Goal: Task Accomplishment & Management: Manage account settings

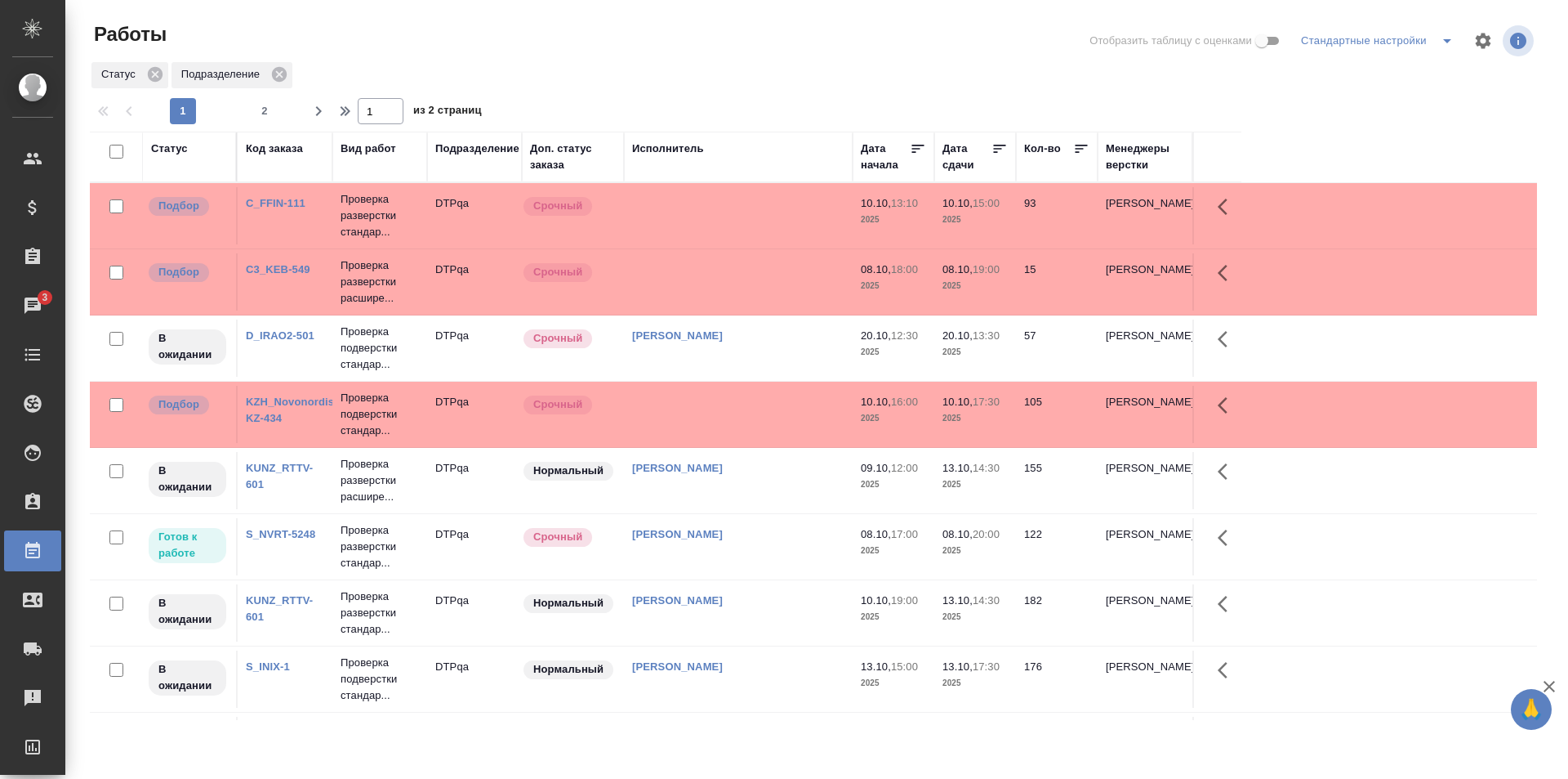
click at [779, 542] on td "[PERSON_NAME]" at bounding box center [738, 546] width 228 height 57
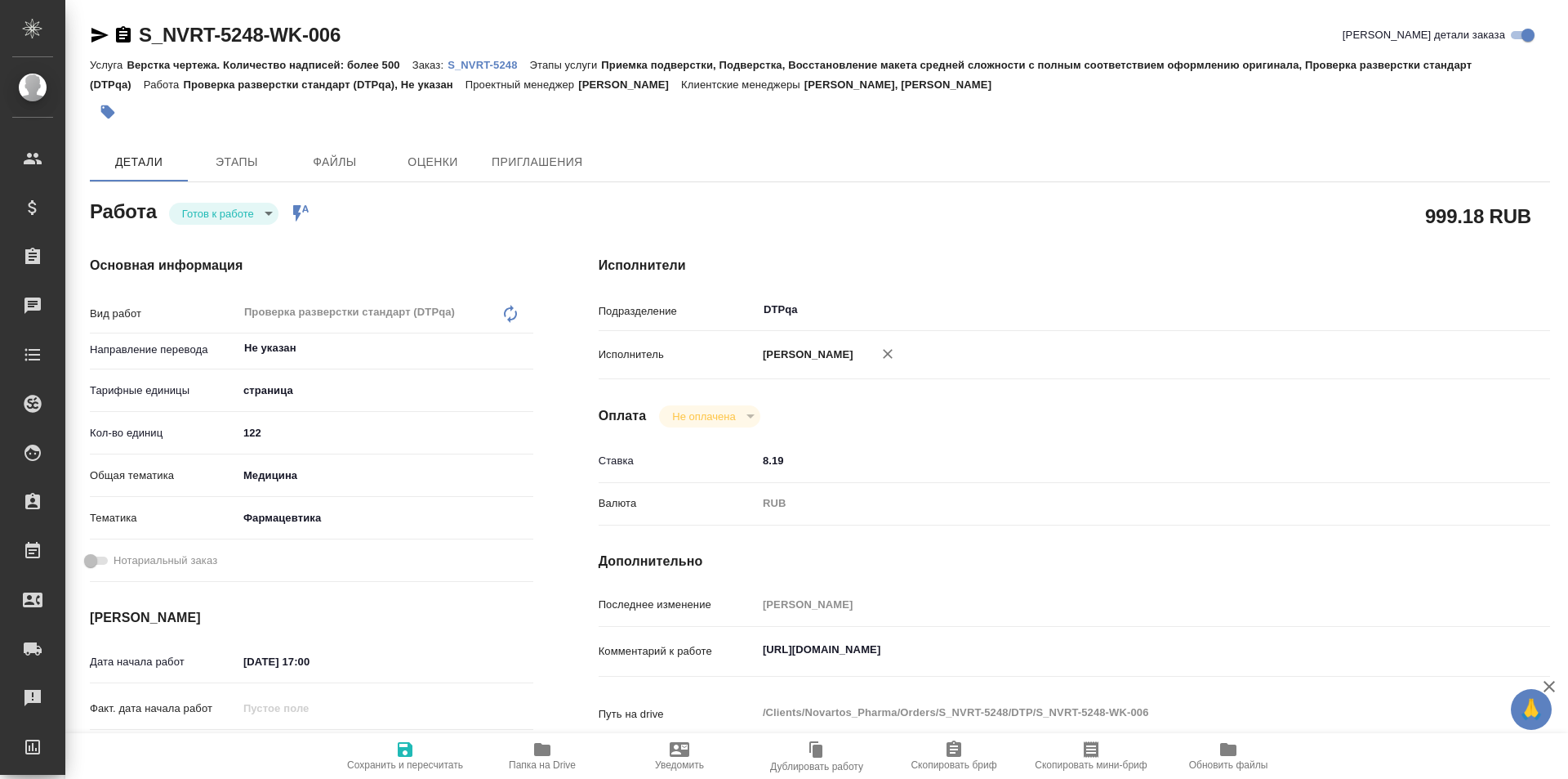
type textarea "x"
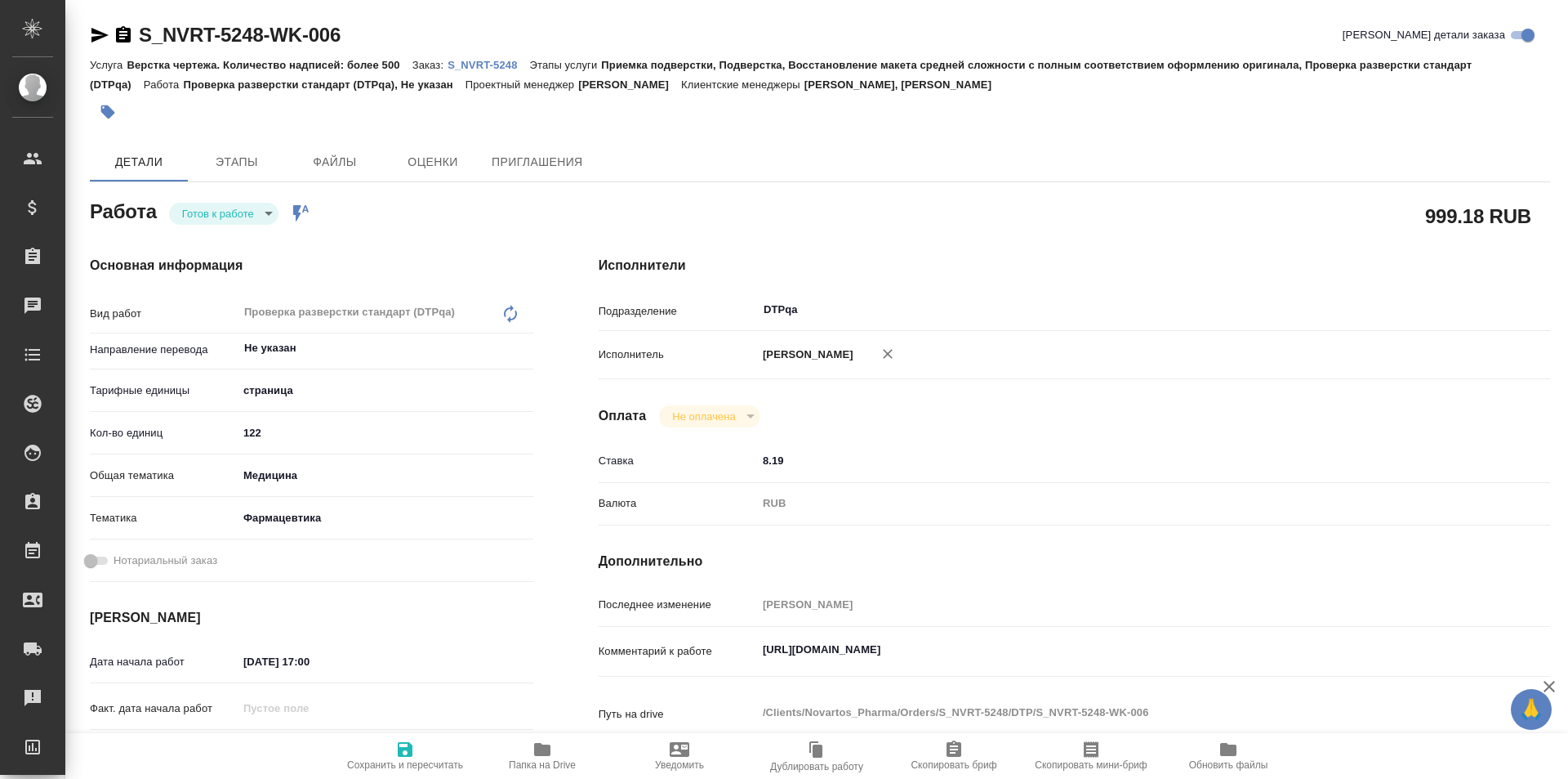
type textarea "x"
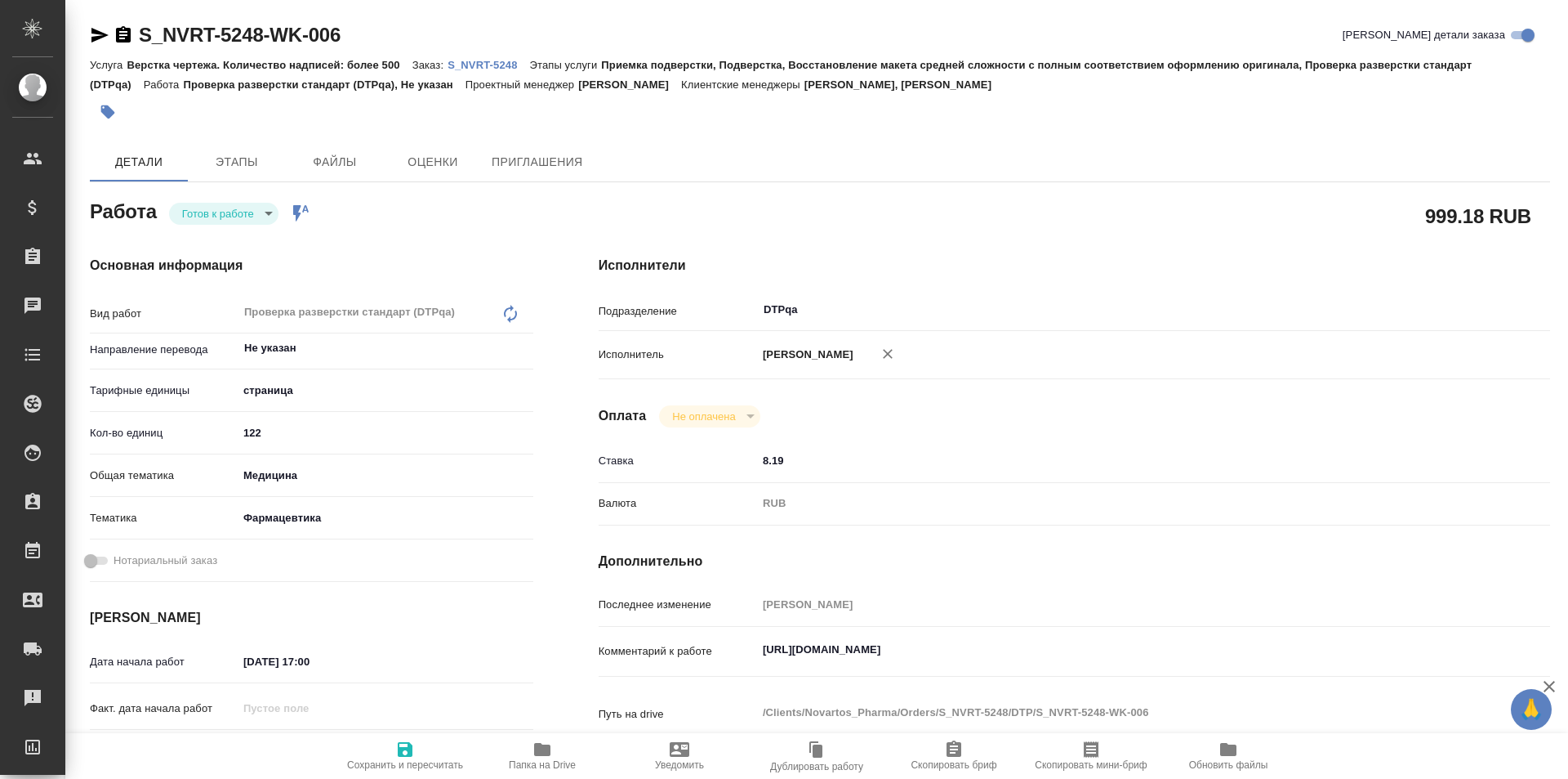
type textarea "x"
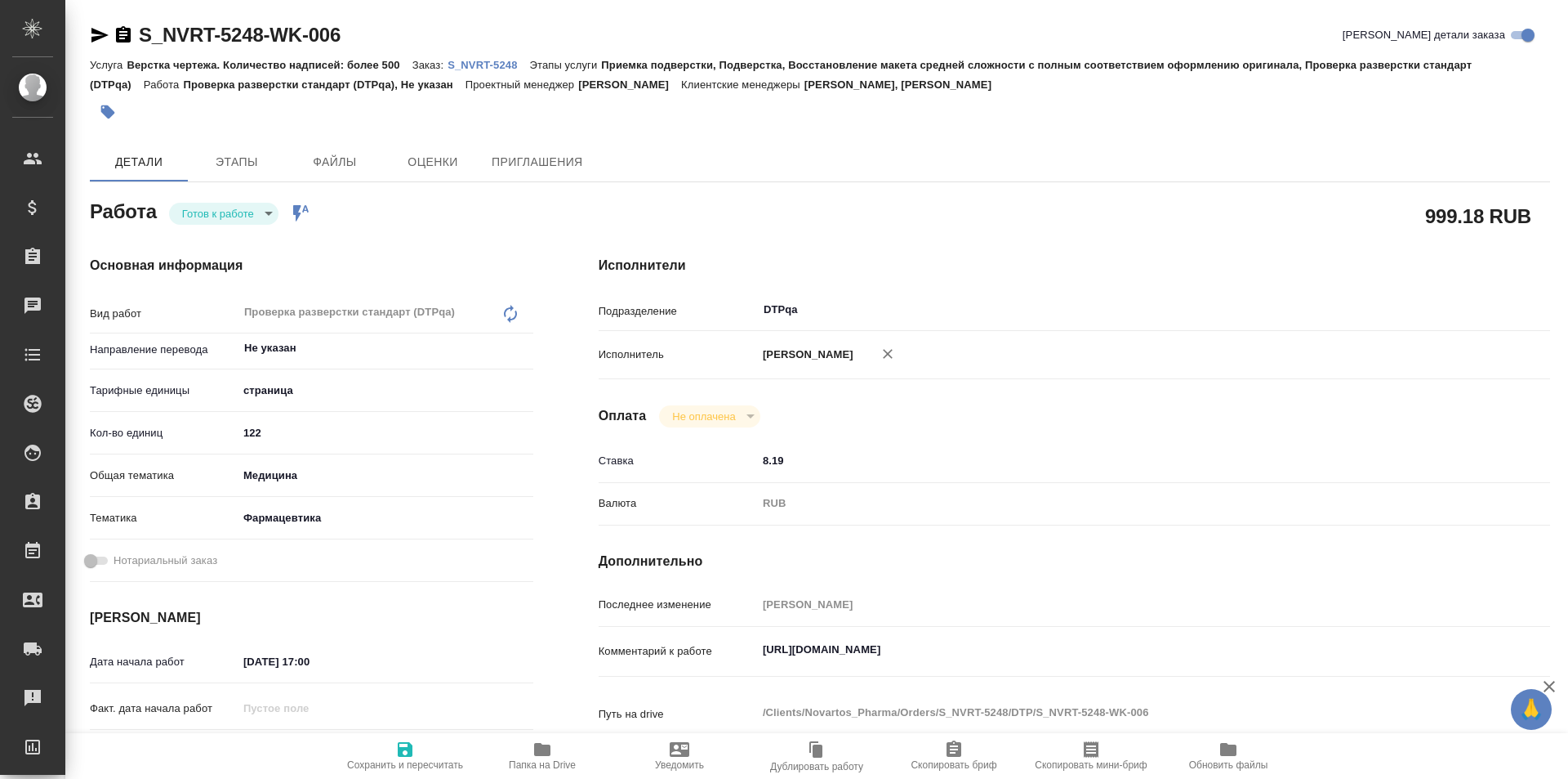
type textarea "x"
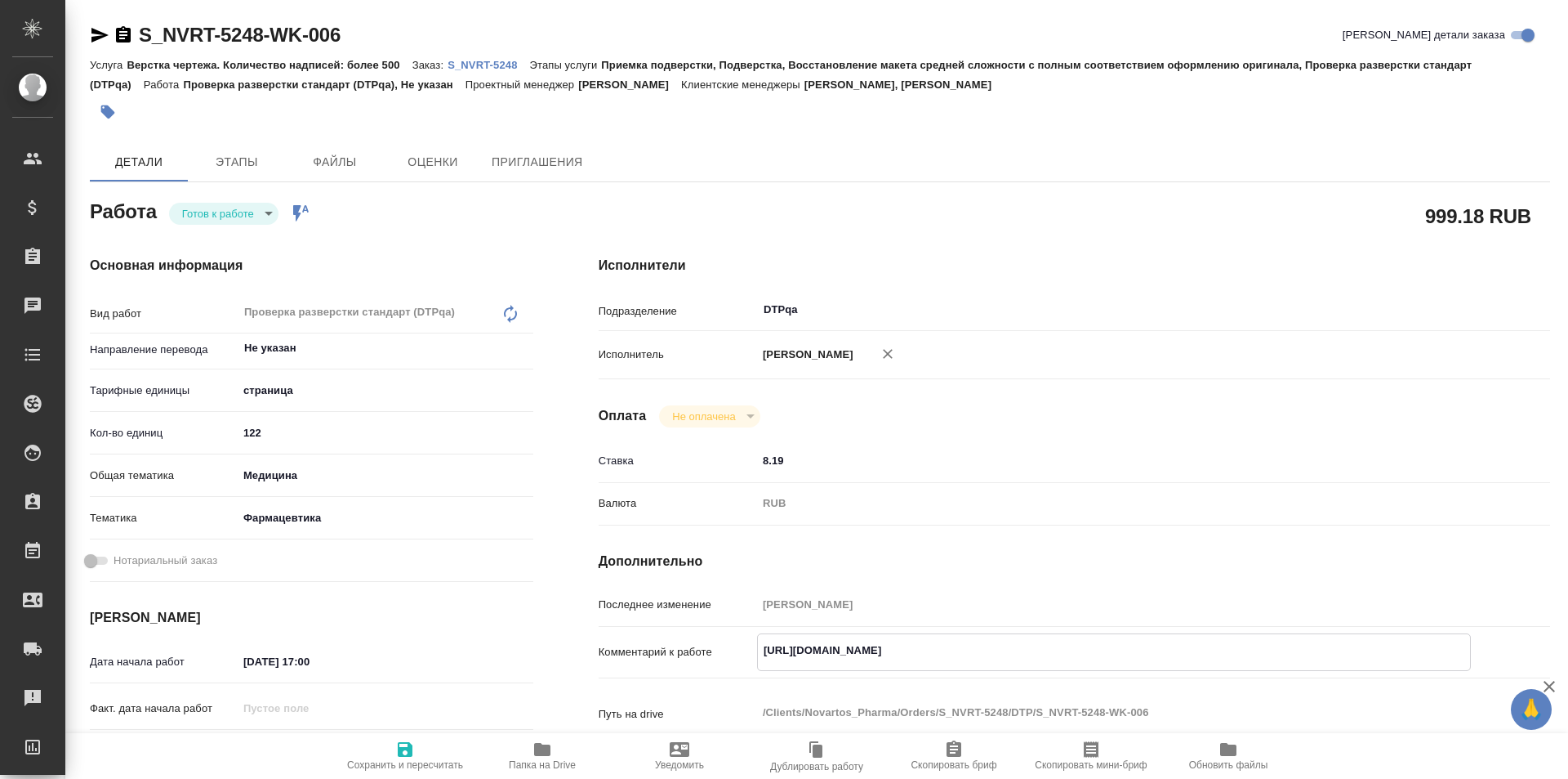
type textarea "x"
drag, startPoint x: 1098, startPoint y: 641, endPoint x: 719, endPoint y: 654, distance: 379.2
click at [719, 654] on div "Комментарий к работе https://tera.awatera.com/Work/68e4ec76810f8208a7bc38da/ x" at bounding box center [1074, 651] width 951 height 37
type textarea "x"
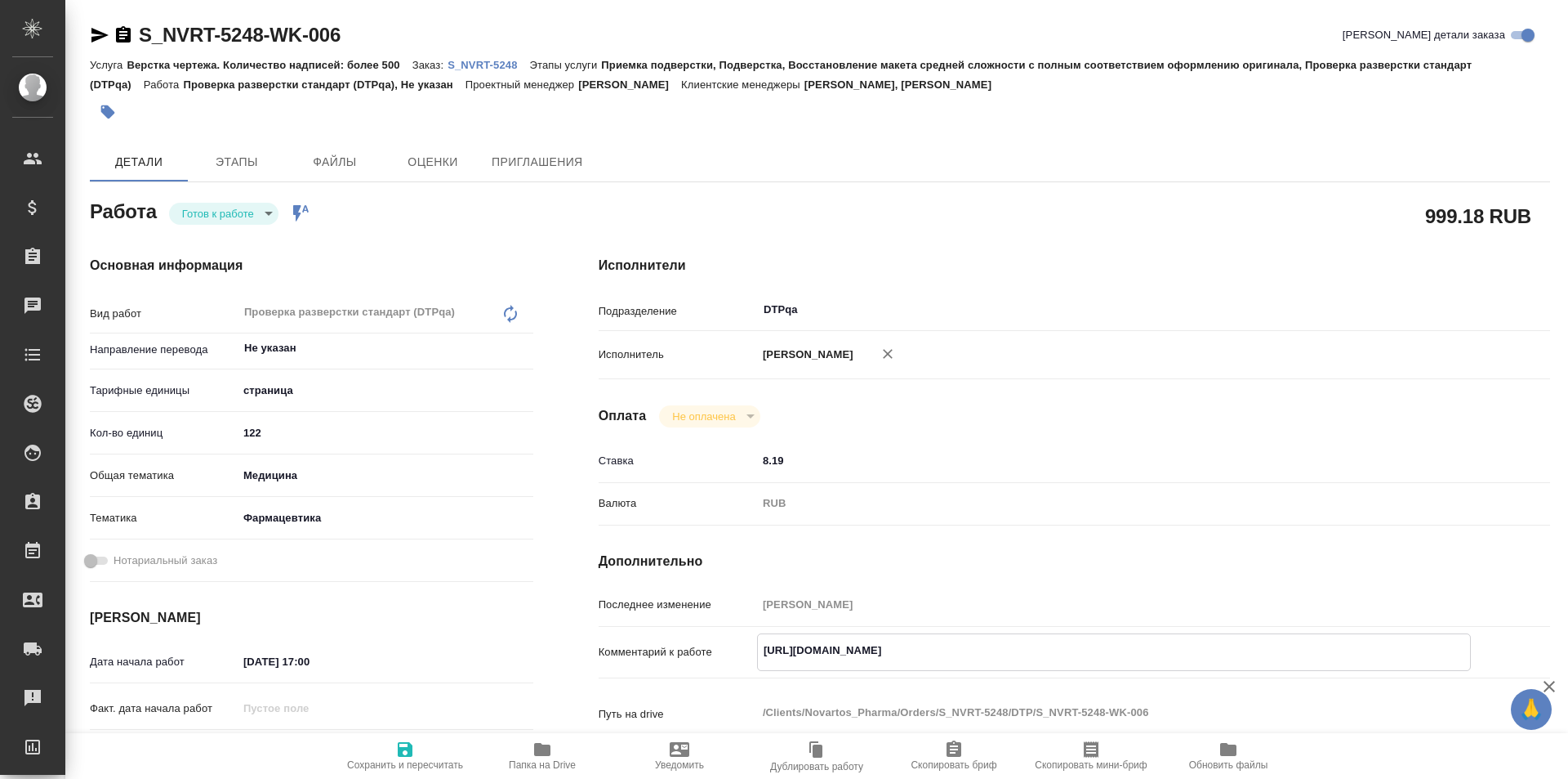
type textarea "x"
click at [240, 216] on body "🙏 .cls-1 fill:#fff; AWATERA Ismagilova Diana Клиенты Спецификации Заказы 3 Чаты…" at bounding box center [784, 390] width 1568 height 779
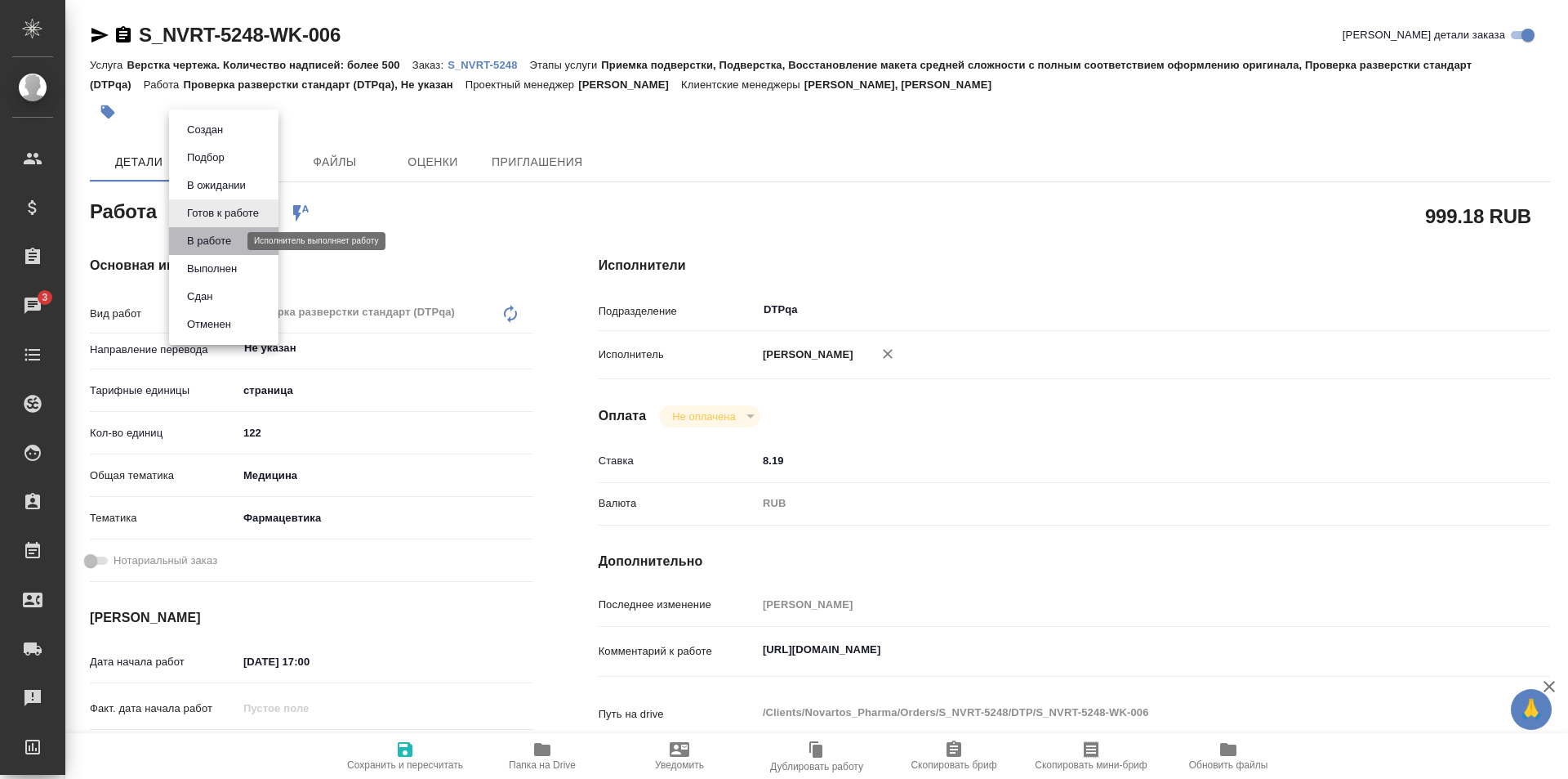
click at [230, 242] on button "В работе" at bounding box center [210, 240] width 54 height 18
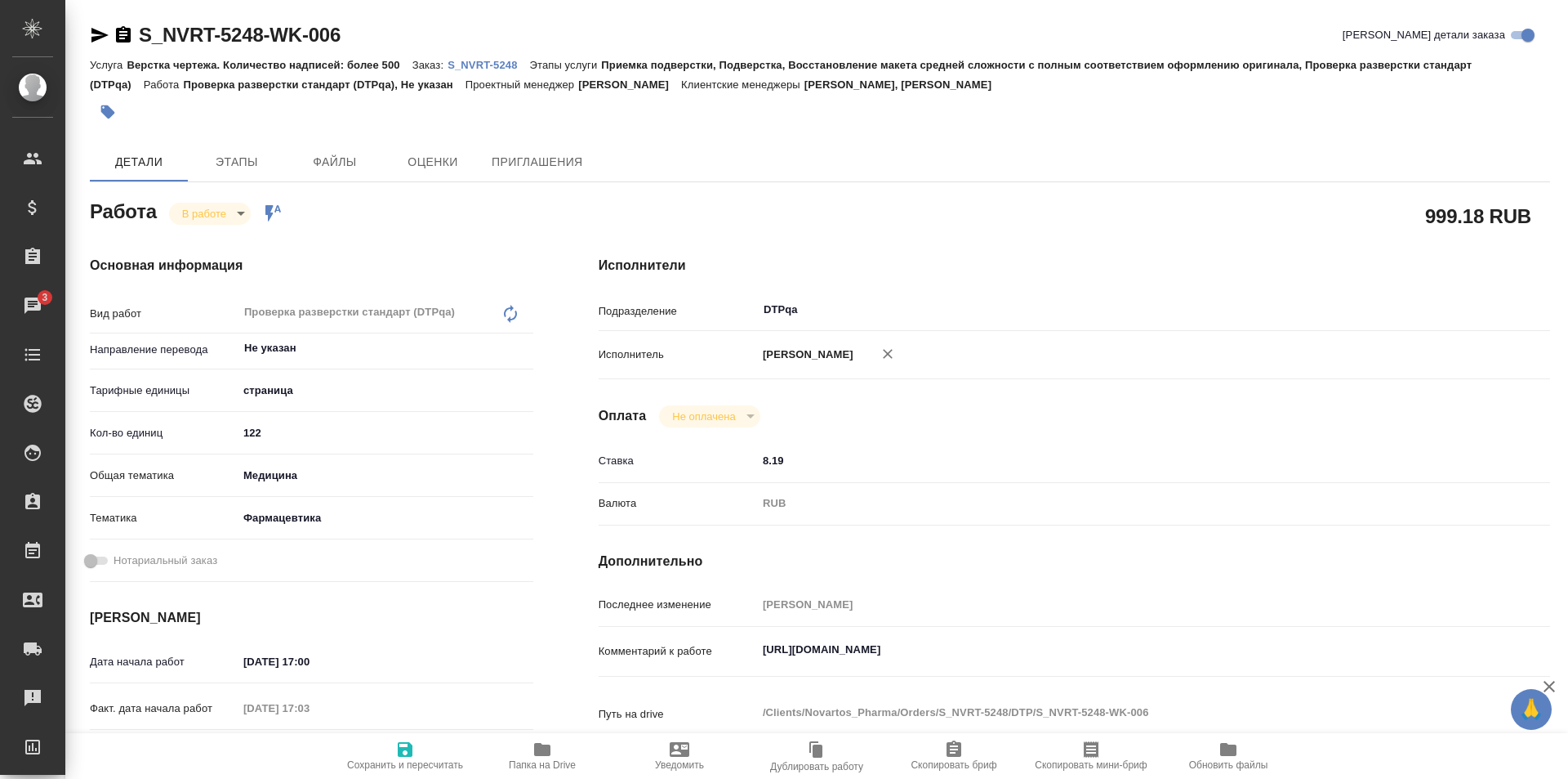
type textarea "x"
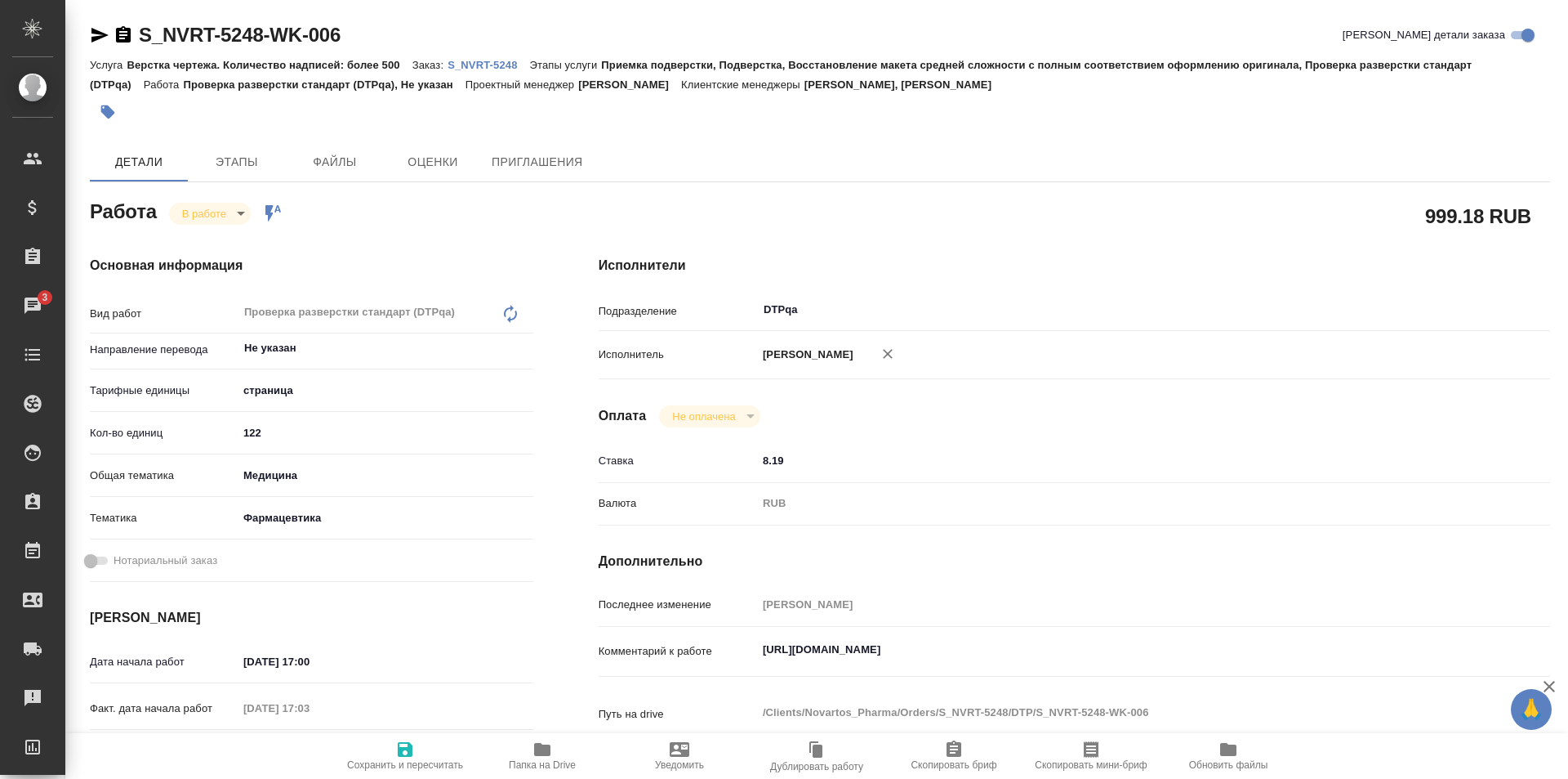
type textarea "x"
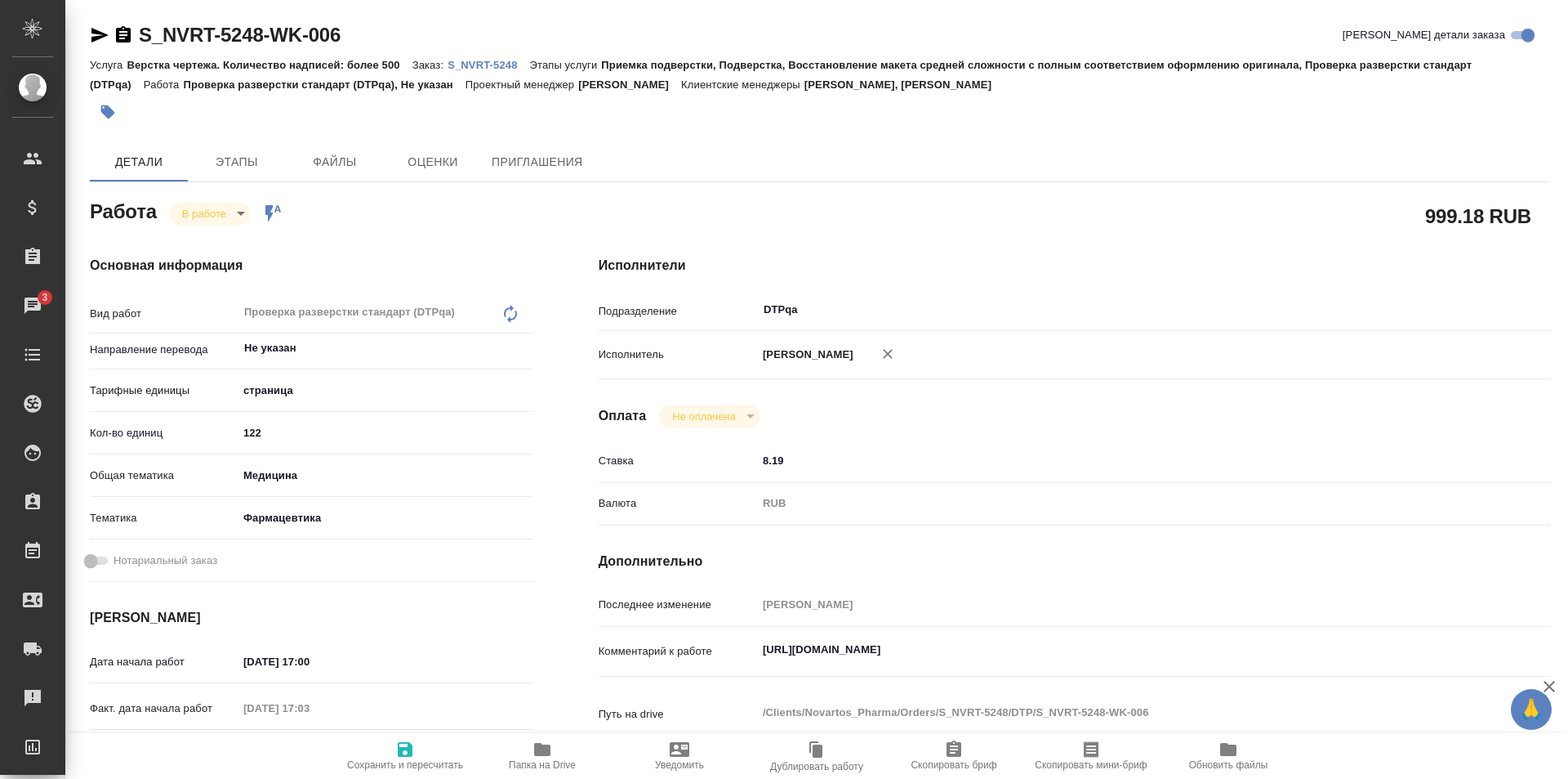
type textarea "x"
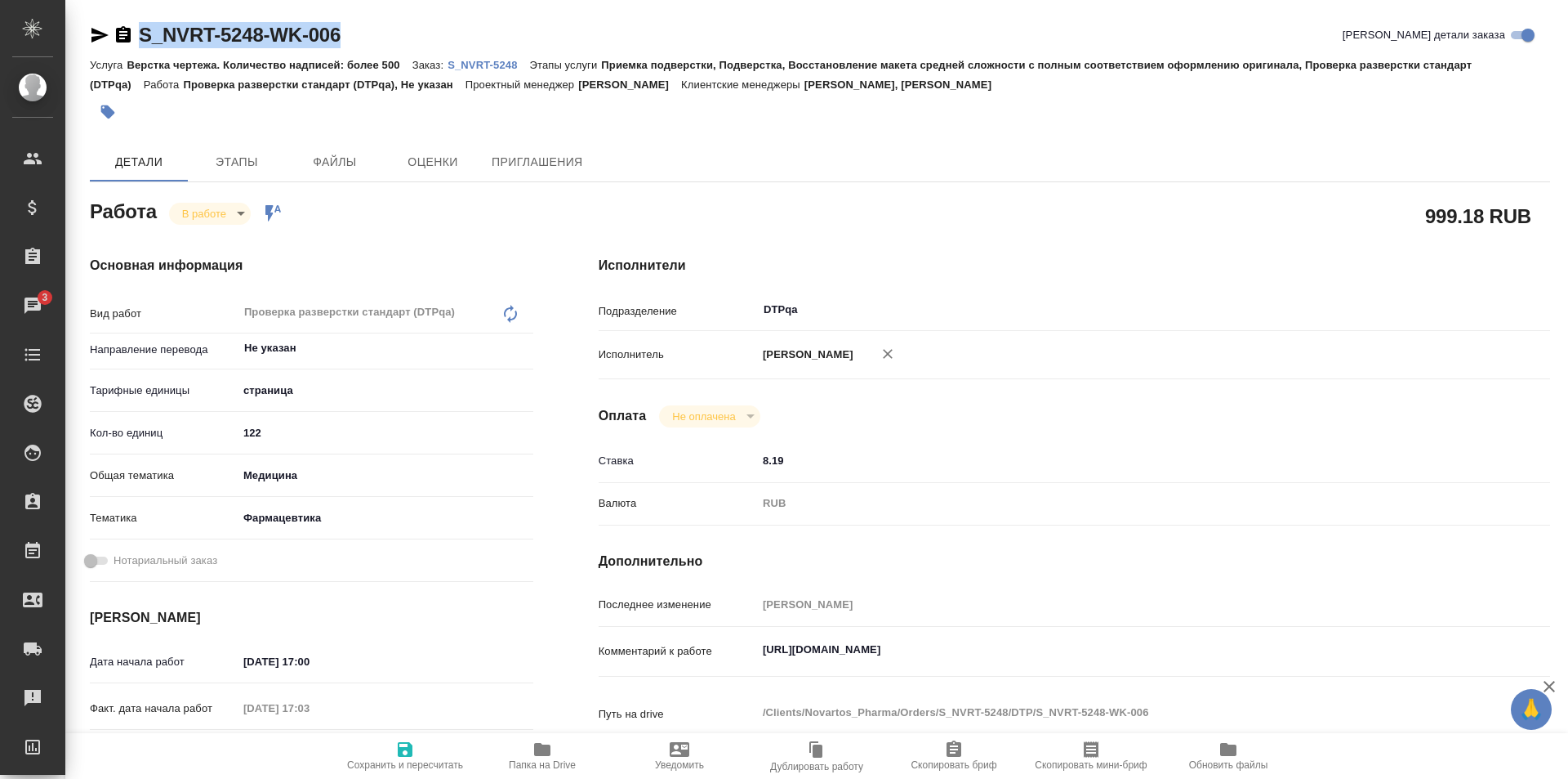
drag, startPoint x: 349, startPoint y: 34, endPoint x: 117, endPoint y: 45, distance: 232.3
click at [117, 45] on div "S_NVRT-5248-WK-006 Кратко детали заказа" at bounding box center [820, 35] width 1461 height 26
copy link "S_NVRT-5248-WK-006"
click at [354, 37] on div "S_NVRT-5248-WK-006 Кратко детали заказа" at bounding box center [820, 35] width 1461 height 26
copy link "S_NVRT-5248-WK-006"
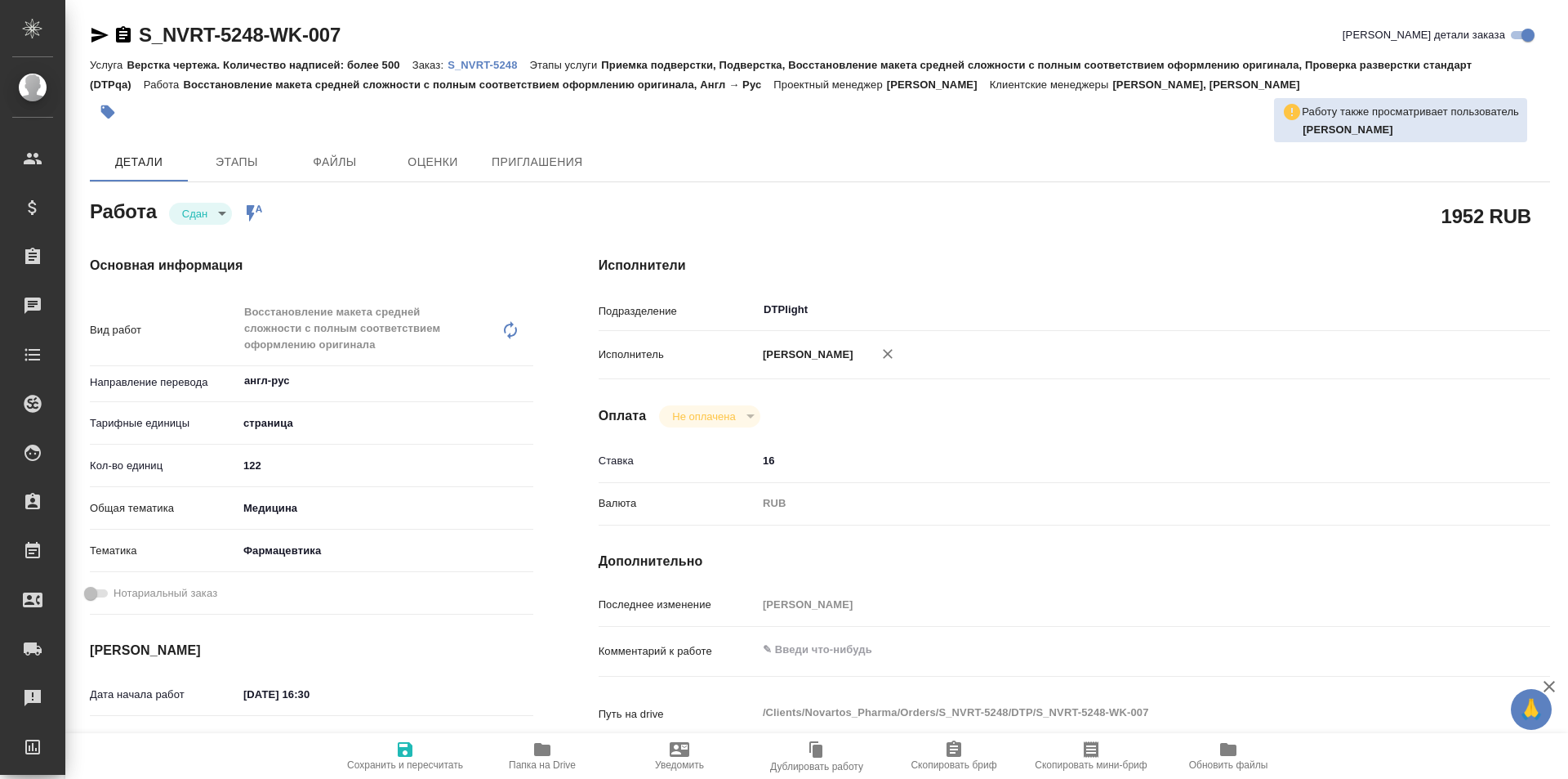
type textarea "x"
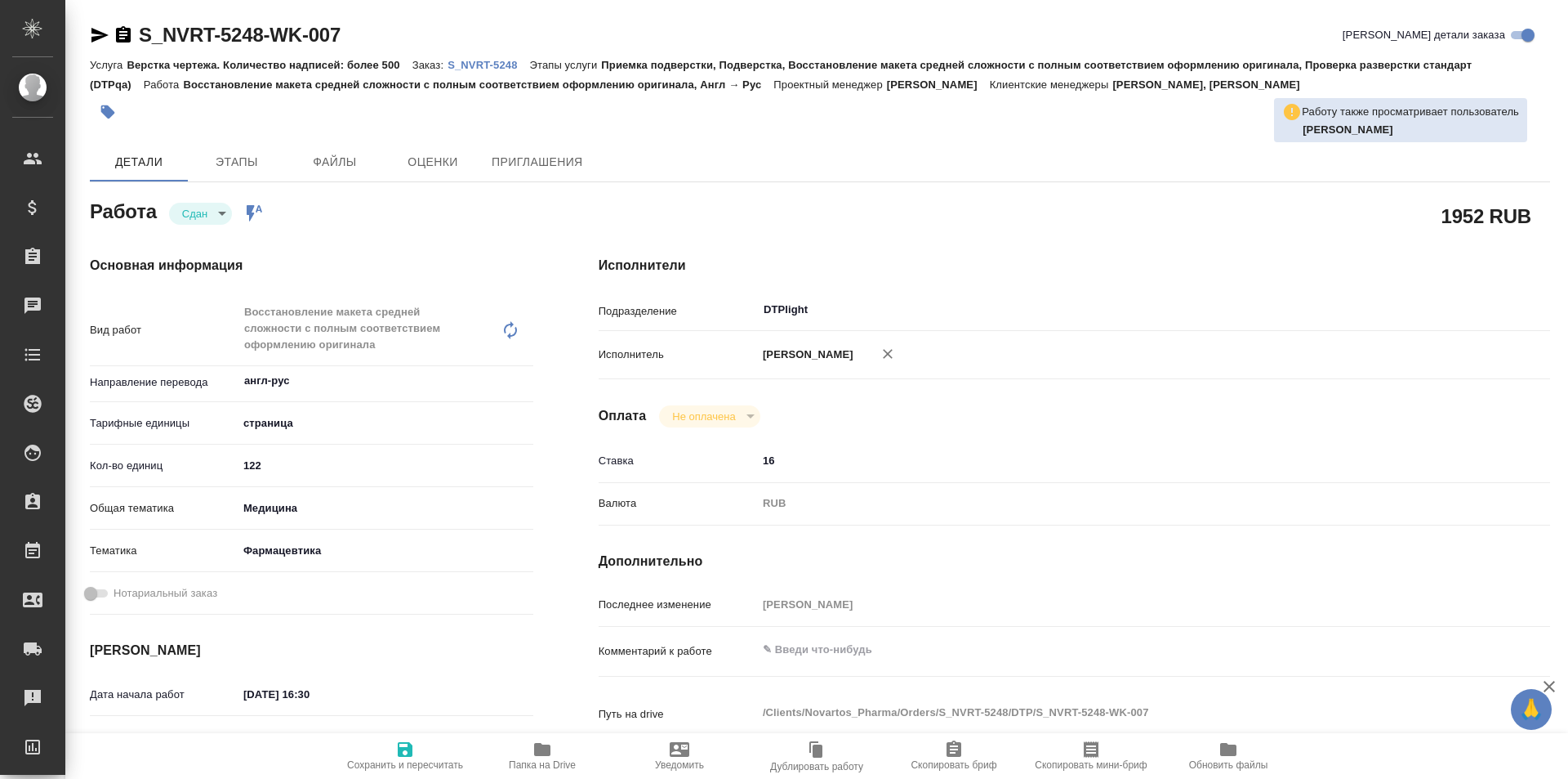
type textarea "x"
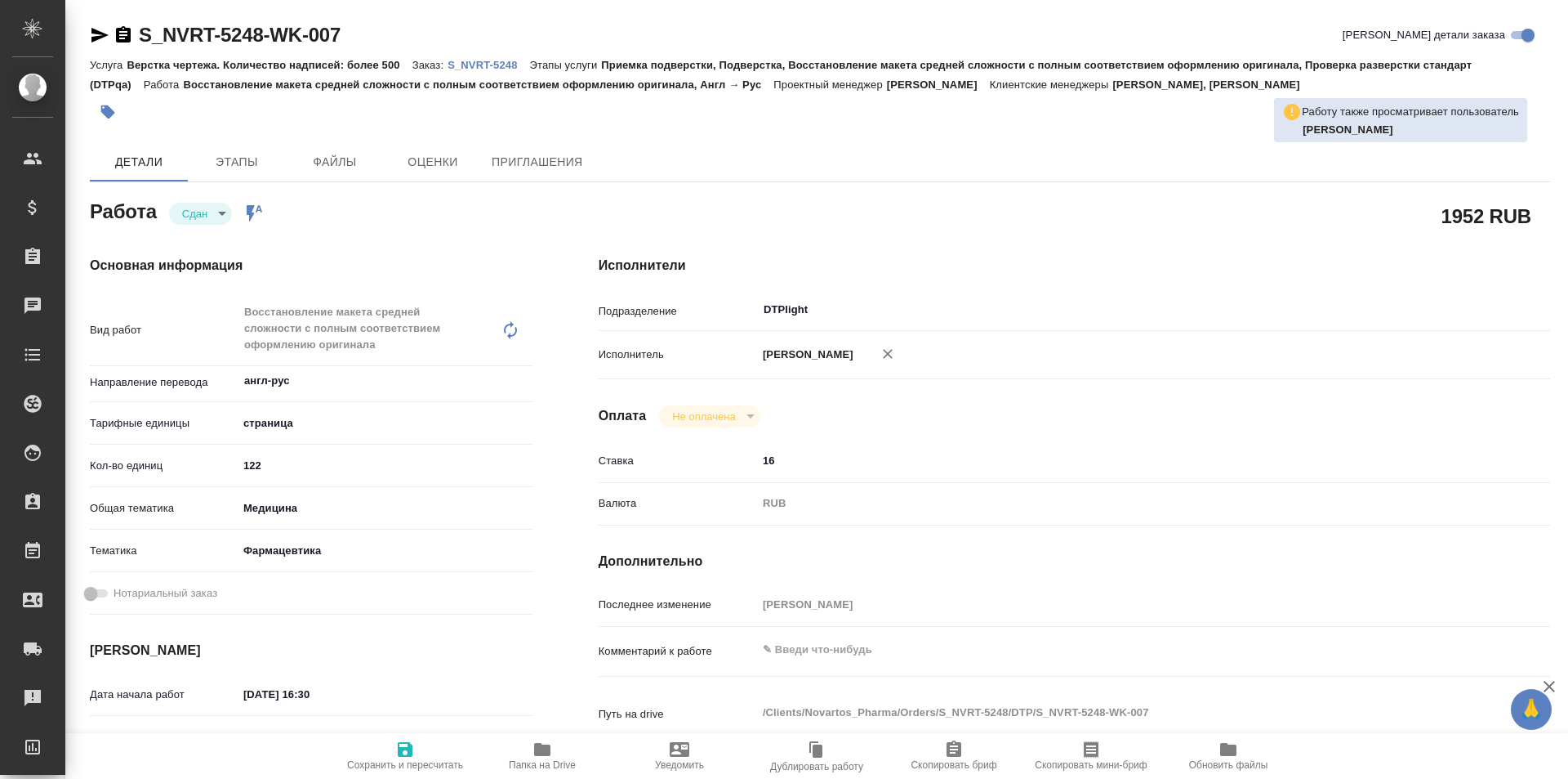
type textarea "x"
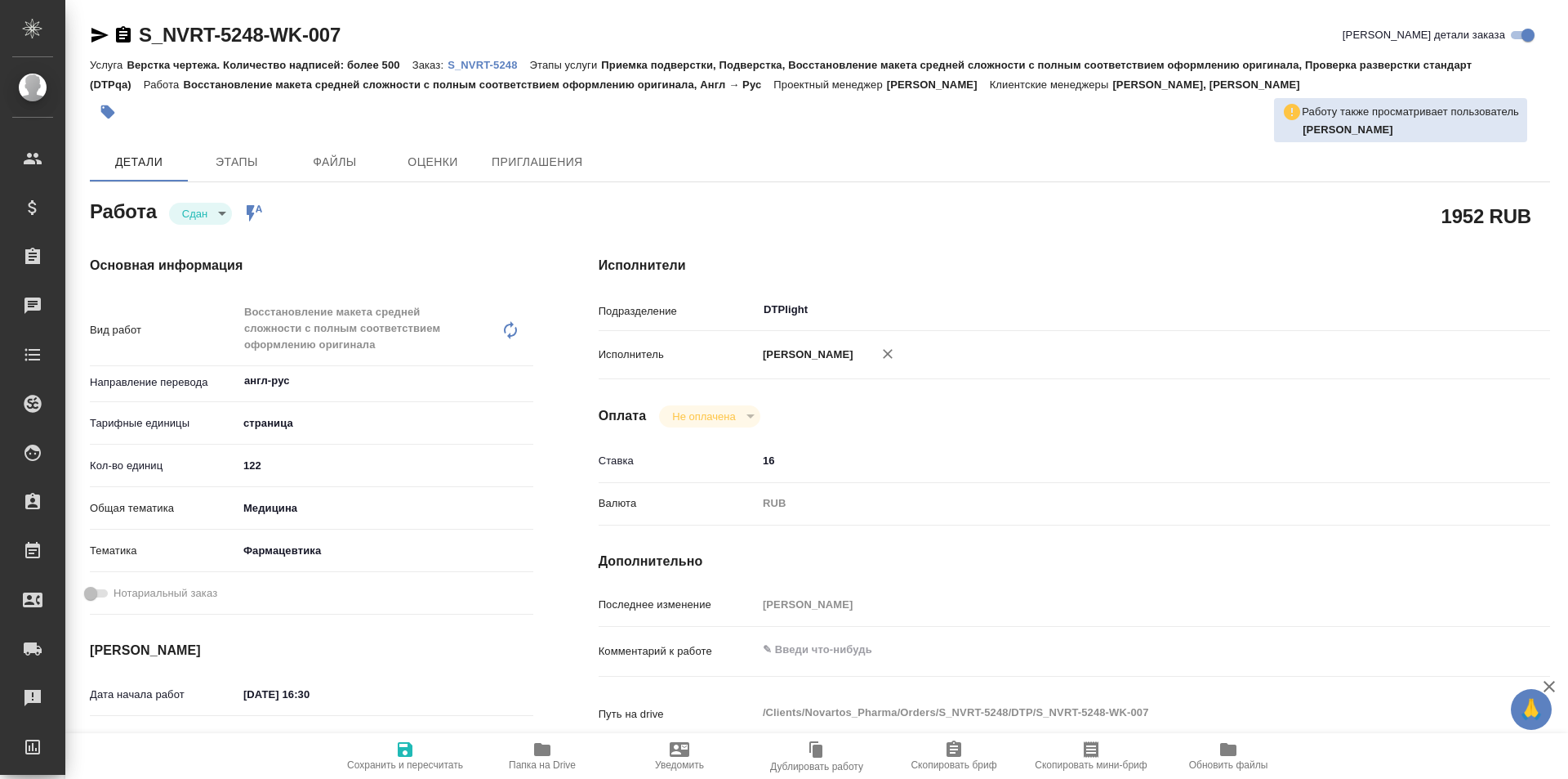
type textarea "x"
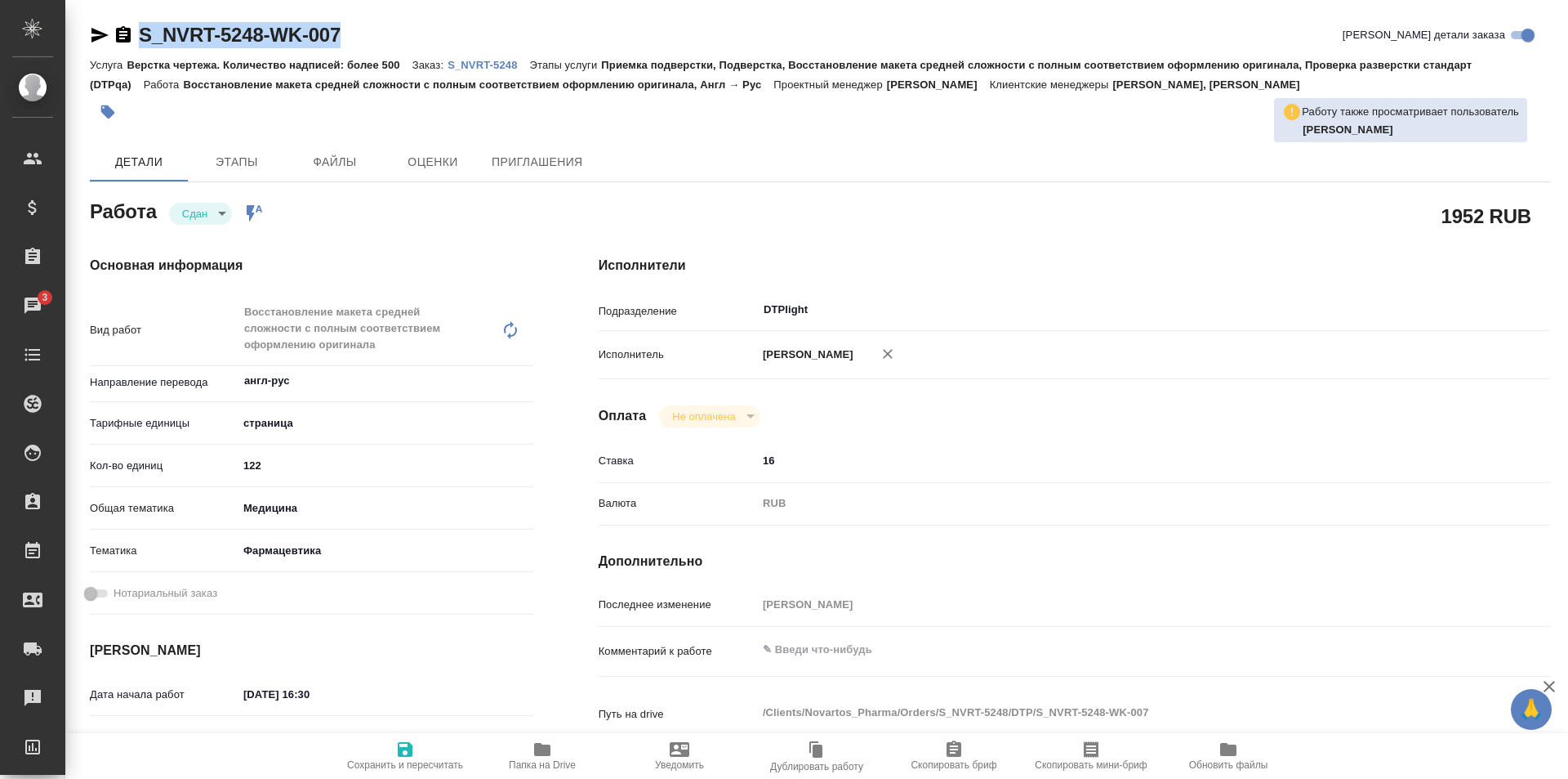
drag, startPoint x: 371, startPoint y: 27, endPoint x: 130, endPoint y: 45, distance: 241.7
click at [130, 45] on div "S_NVRT-5248-WK-007 Кратко детали заказа" at bounding box center [820, 35] width 1461 height 26
copy link "S_NVRT-5248-WK-007"
click at [535, 748] on icon "button" at bounding box center [542, 749] width 17 height 13
